Goal: Obtain resource: Download file/media

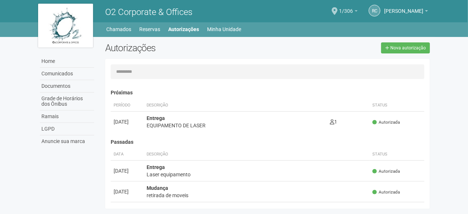
click at [339, 11] on span "1/306" at bounding box center [346, 7] width 14 height 13
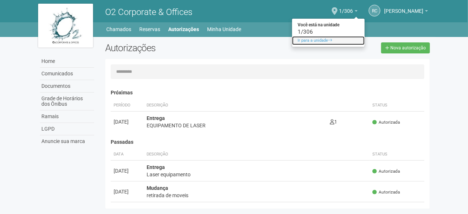
click at [299, 41] on link "Ir para a unidade" at bounding box center [328, 40] width 73 height 9
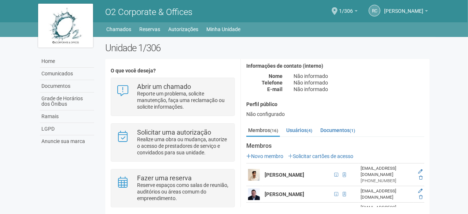
scroll to position [73, 0]
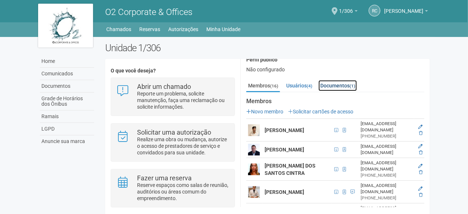
click at [349, 86] on link "Documentos (1)" at bounding box center [337, 85] width 38 height 11
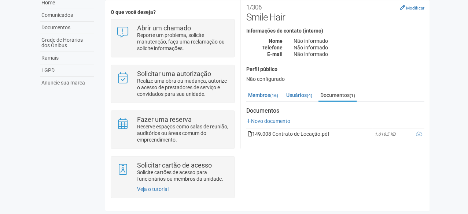
scroll to position [4, 0]
click at [294, 136] on td "149.008 Contrato de Locação.pdf" at bounding box center [309, 134] width 126 height 11
click at [418, 134] on icon at bounding box center [419, 134] width 7 height 5
